Goal: Obtain resource: Download file/media

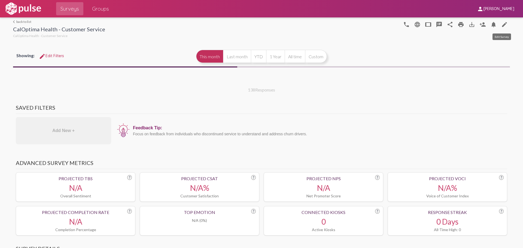
click at [505, 23] on mat-icon "edit" at bounding box center [504, 24] width 7 height 7
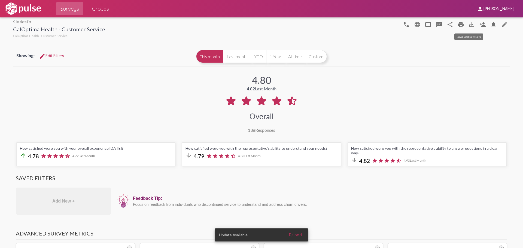
click at [469, 25] on mat-icon "save_alt" at bounding box center [472, 24] width 7 height 7
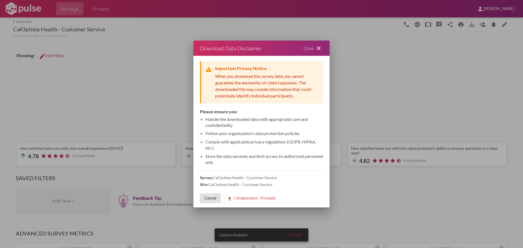
click at [244, 197] on span "download I Understand - Proceed" at bounding box center [251, 198] width 48 height 5
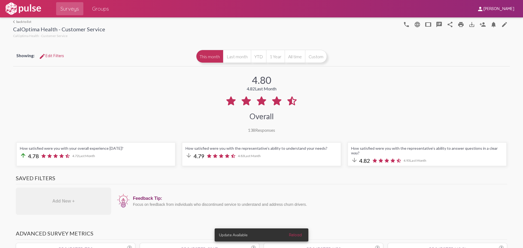
drag, startPoint x: 425, startPoint y: 109, endPoint x: 443, endPoint y: 99, distance: 21.1
click at [424, 107] on div "4.80 4.82 Last Month Overall 138 Responses" at bounding box center [261, 100] width 497 height 65
